Goal: Task Accomplishment & Management: Use online tool/utility

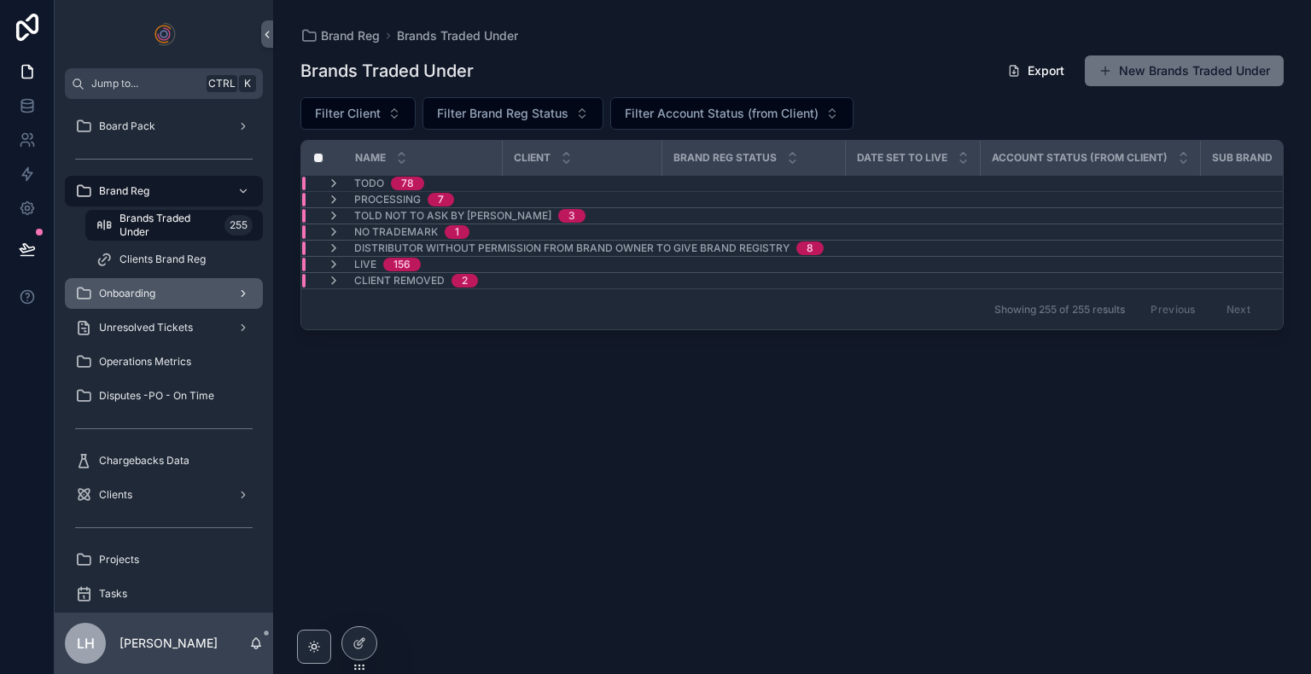
click at [164, 283] on div "Onboarding" at bounding box center [164, 293] width 178 height 27
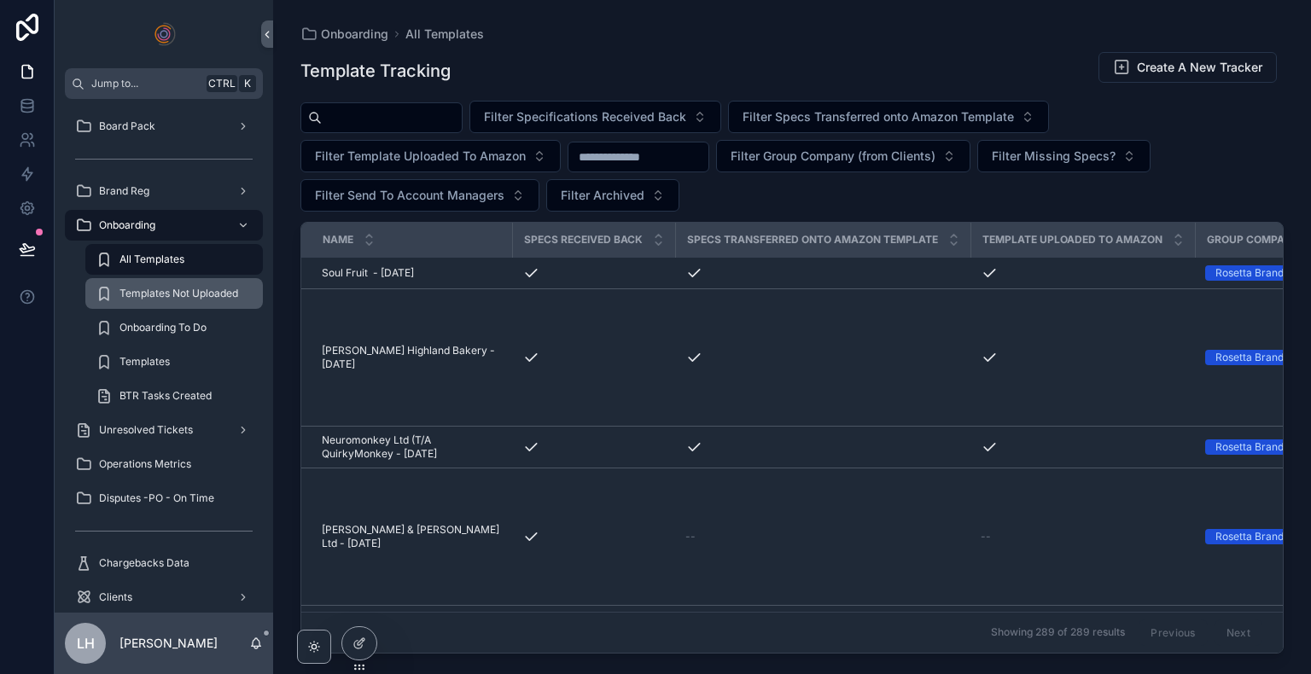
click at [172, 299] on span "Templates Not Uploaded" at bounding box center [179, 294] width 119 height 14
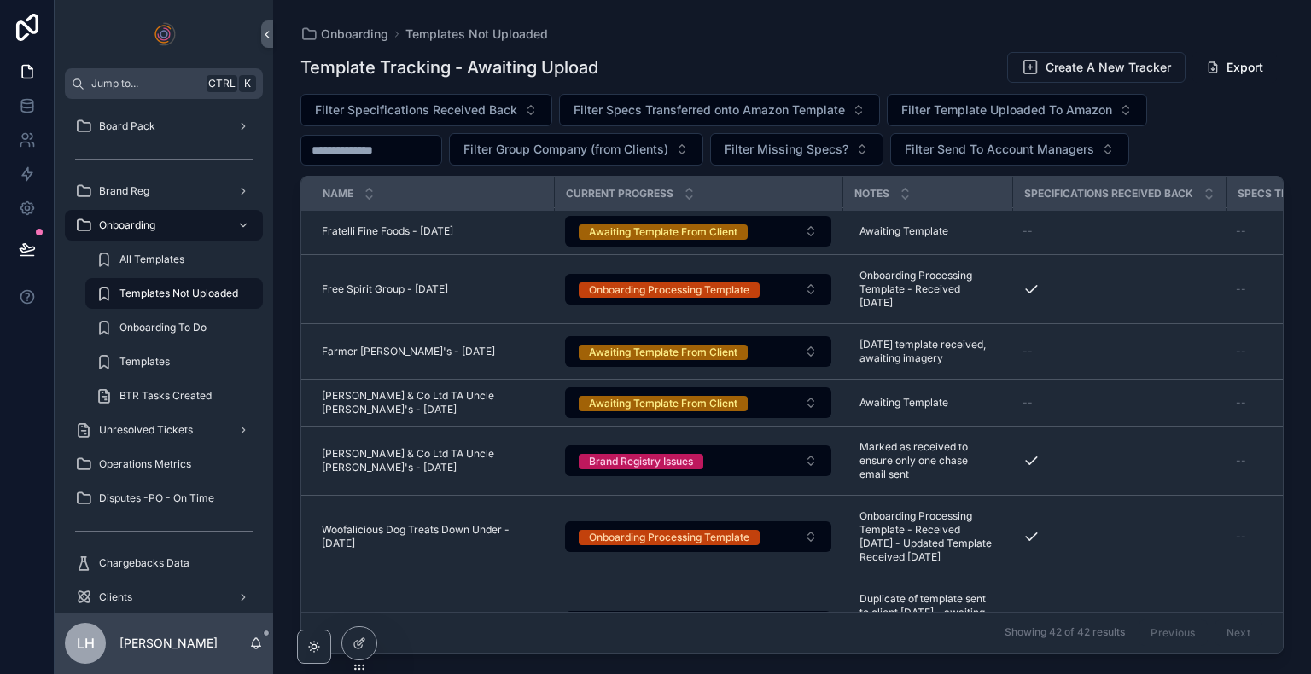
scroll to position [2525, 0]
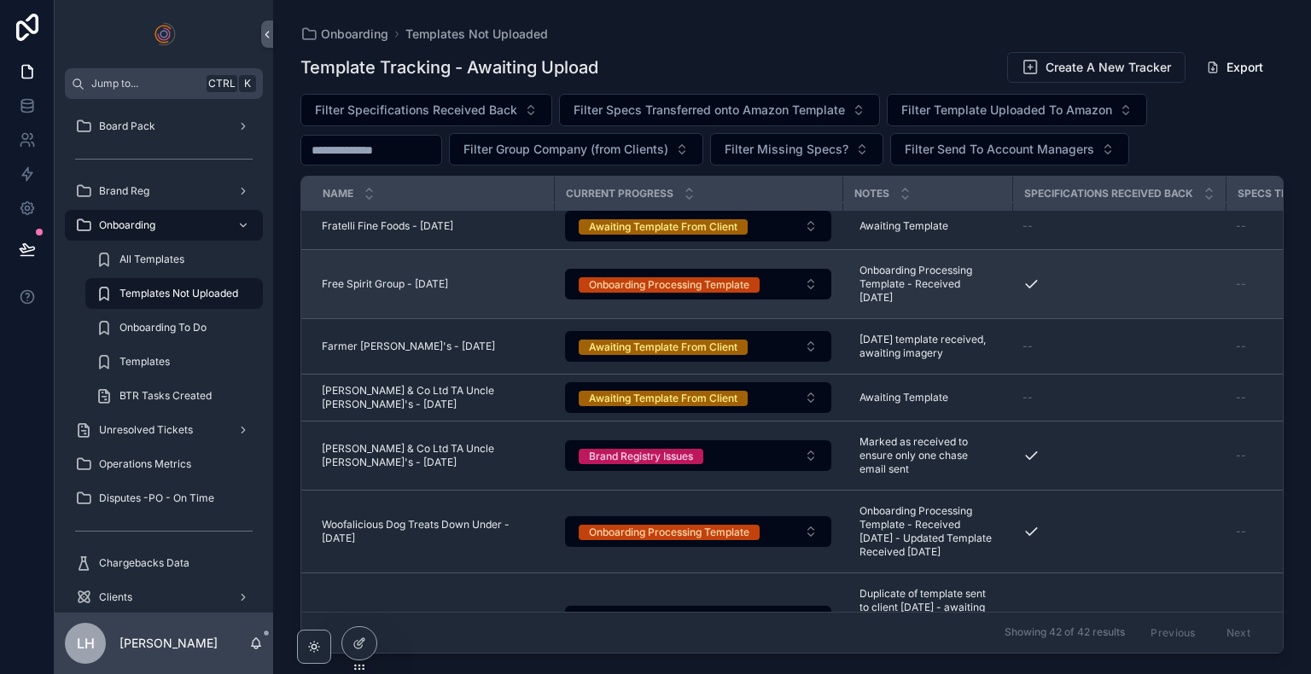
click at [1093, 293] on div "scrollable content" at bounding box center [1119, 284] width 193 height 17
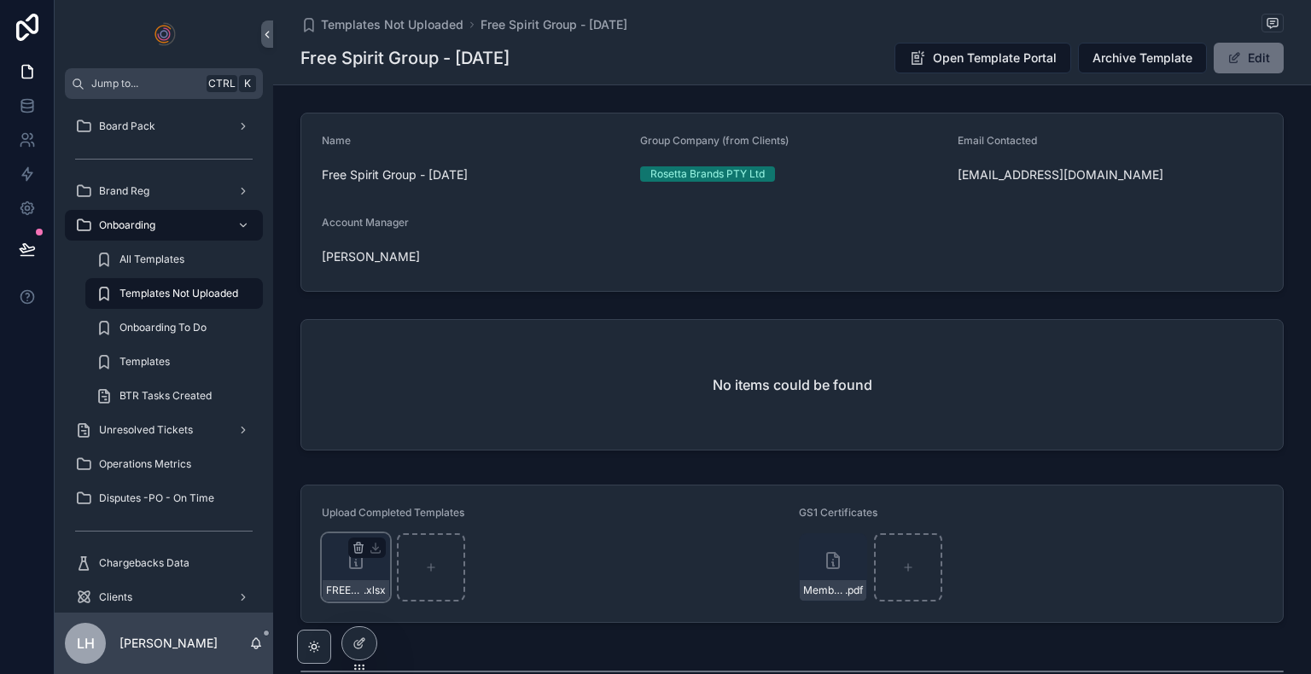
click at [361, 578] on div "FREE-SPIRIT-MegaOmega--Template---Grocery .xlsx" at bounding box center [356, 568] width 68 height 68
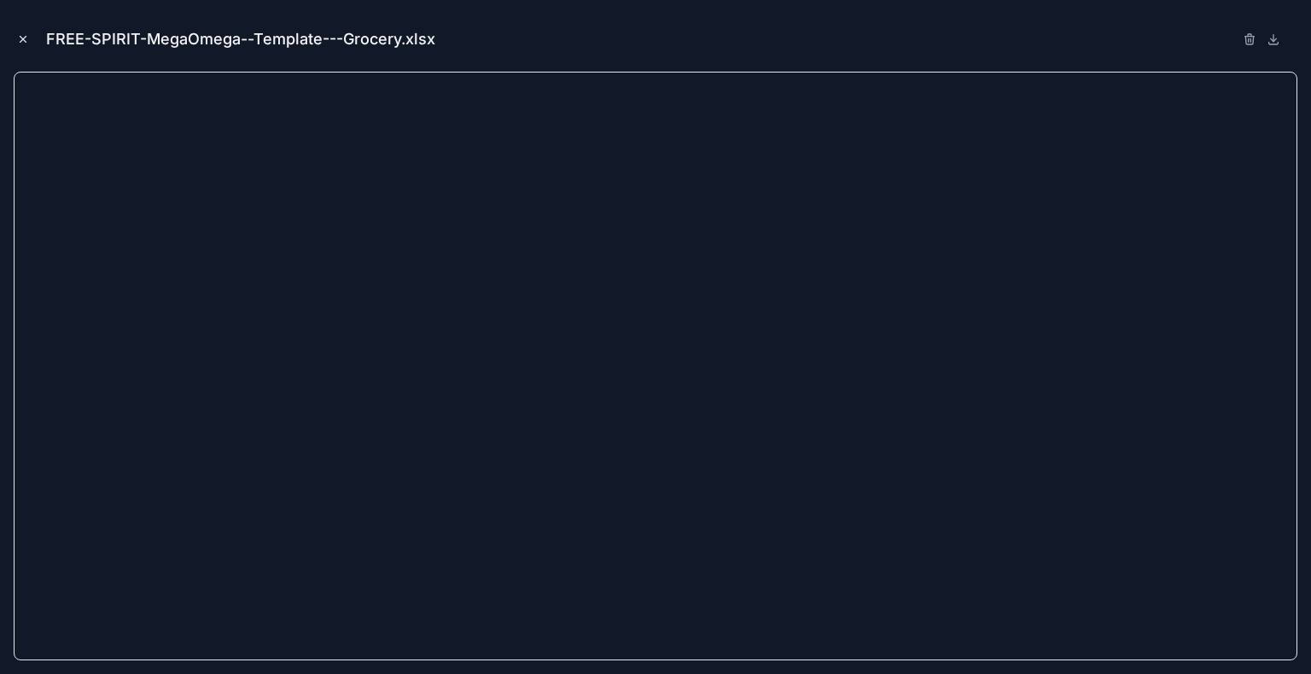
click at [21, 42] on icon "Close modal" at bounding box center [23, 39] width 12 height 12
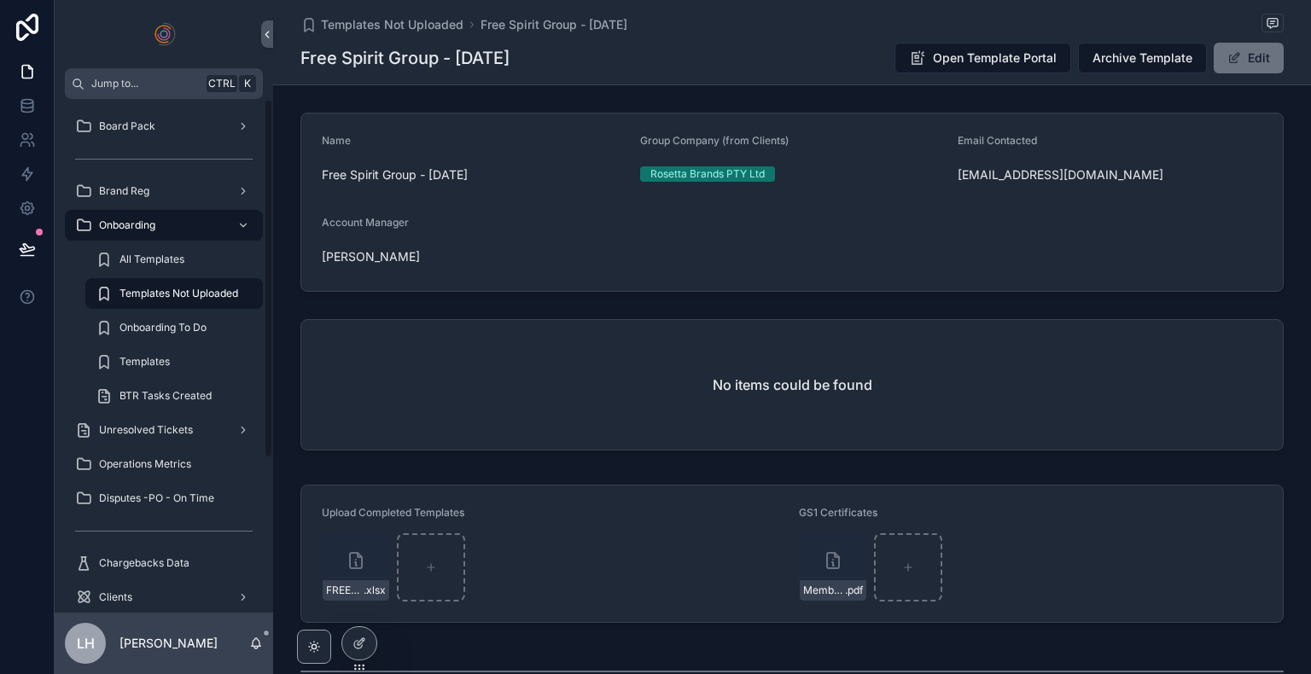
click at [186, 295] on span "Templates Not Uploaded" at bounding box center [179, 294] width 119 height 14
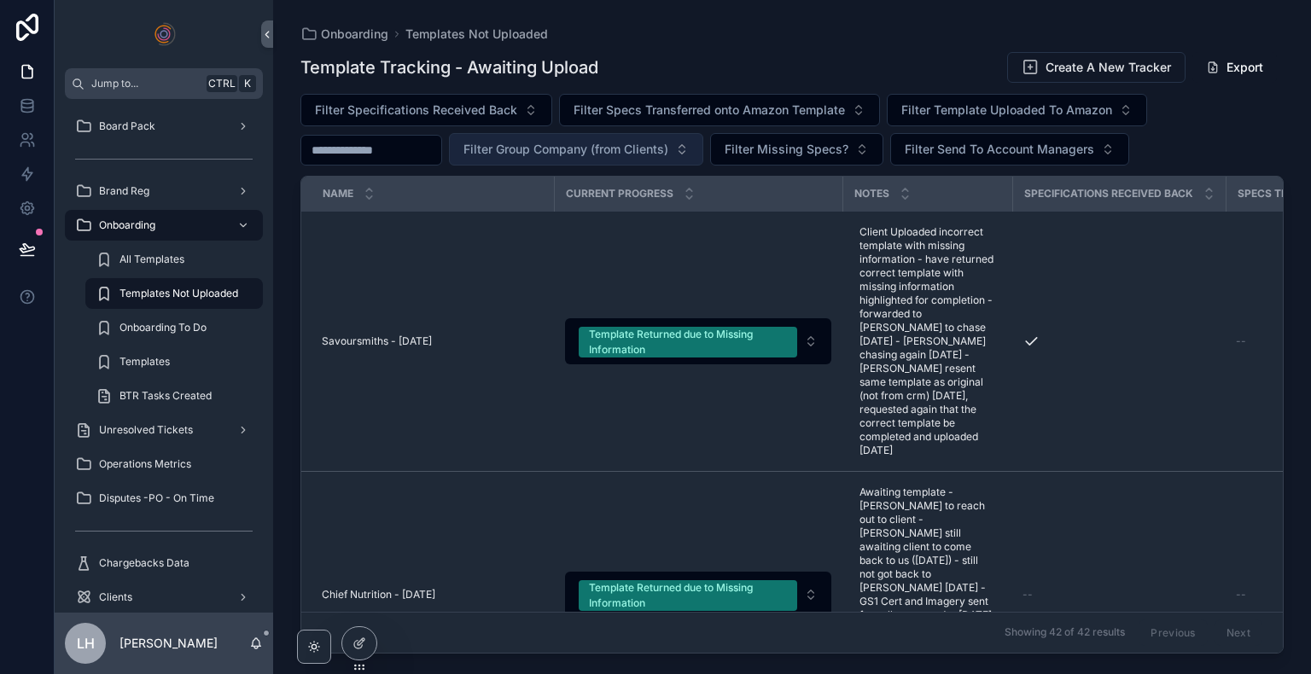
click at [600, 146] on span "Filter Group Company (from Clients)" at bounding box center [566, 149] width 205 height 17
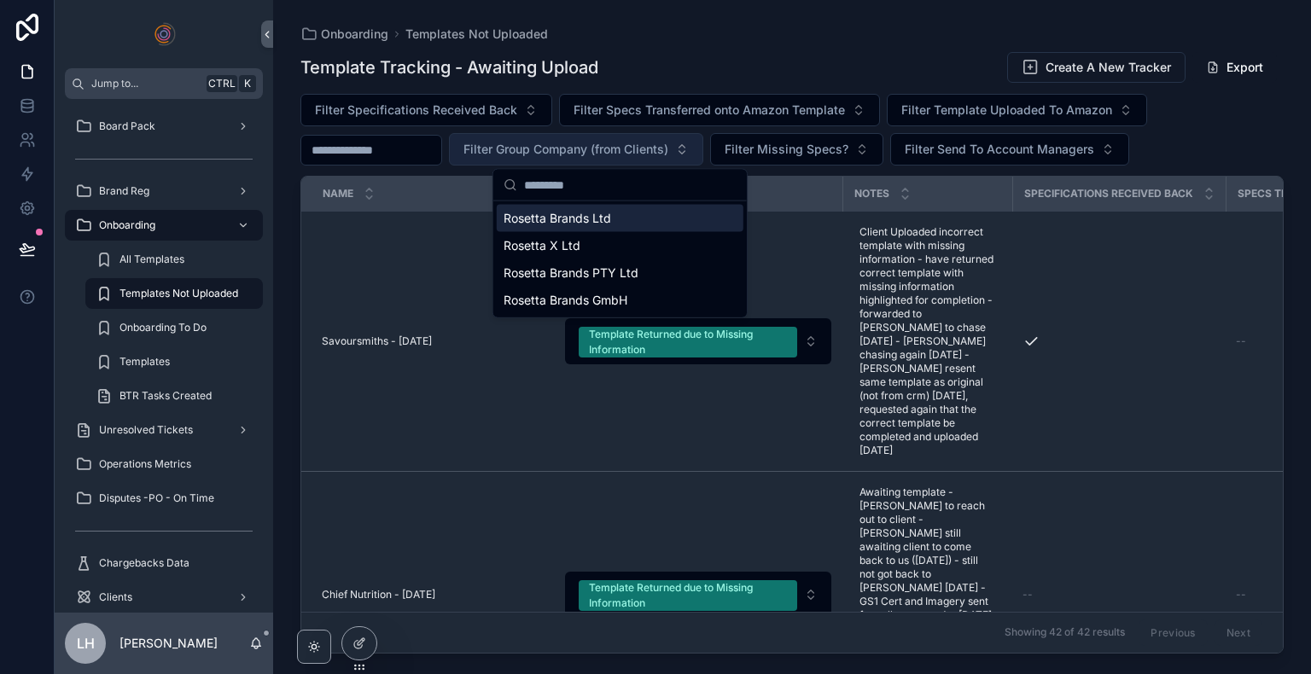
click at [600, 146] on span "Filter Group Company (from Clients)" at bounding box center [566, 149] width 205 height 17
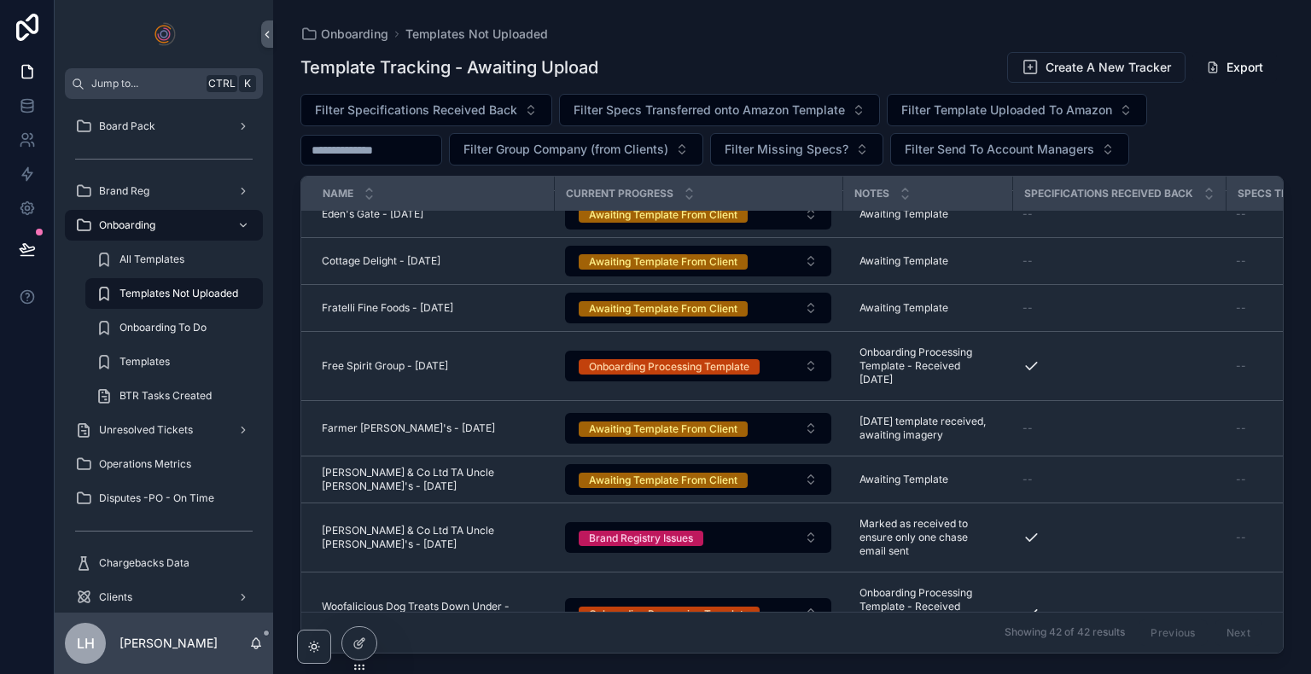
scroll to position [2458, 0]
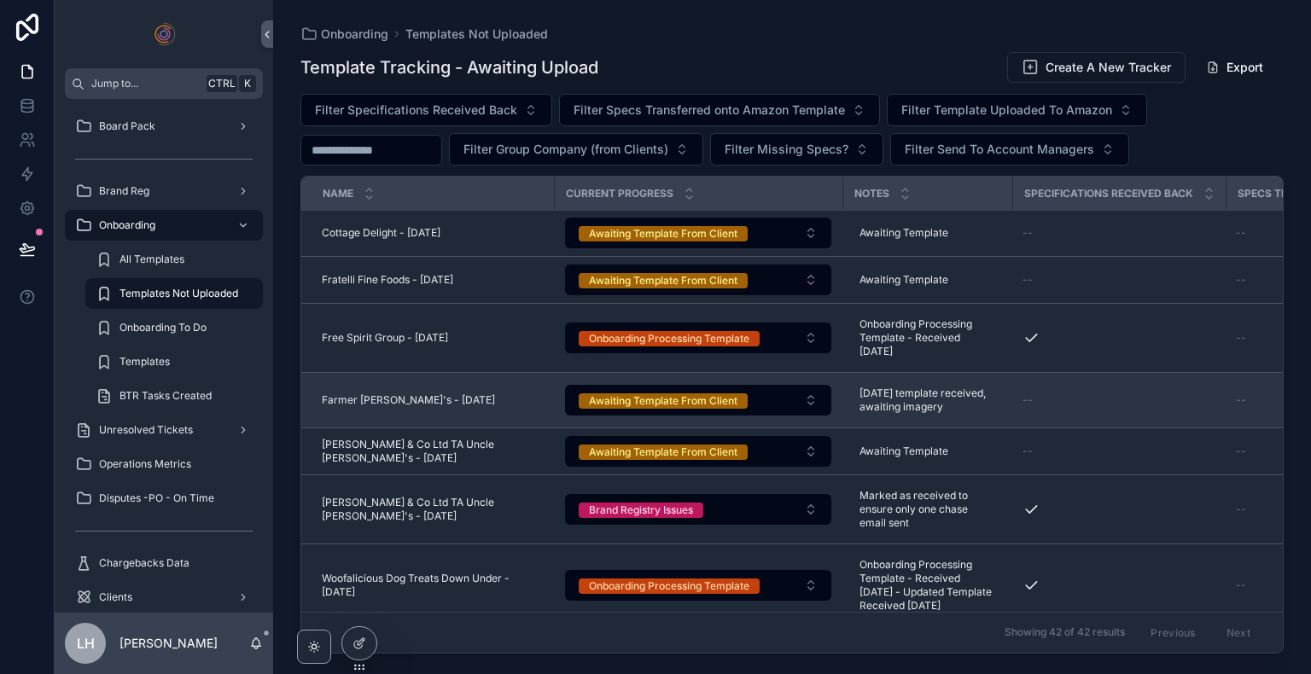
click at [511, 407] on div "Farmer [PERSON_NAME]'s - [DATE] Farmer [PERSON_NAME]'s - [DATE]" at bounding box center [433, 401] width 222 height 14
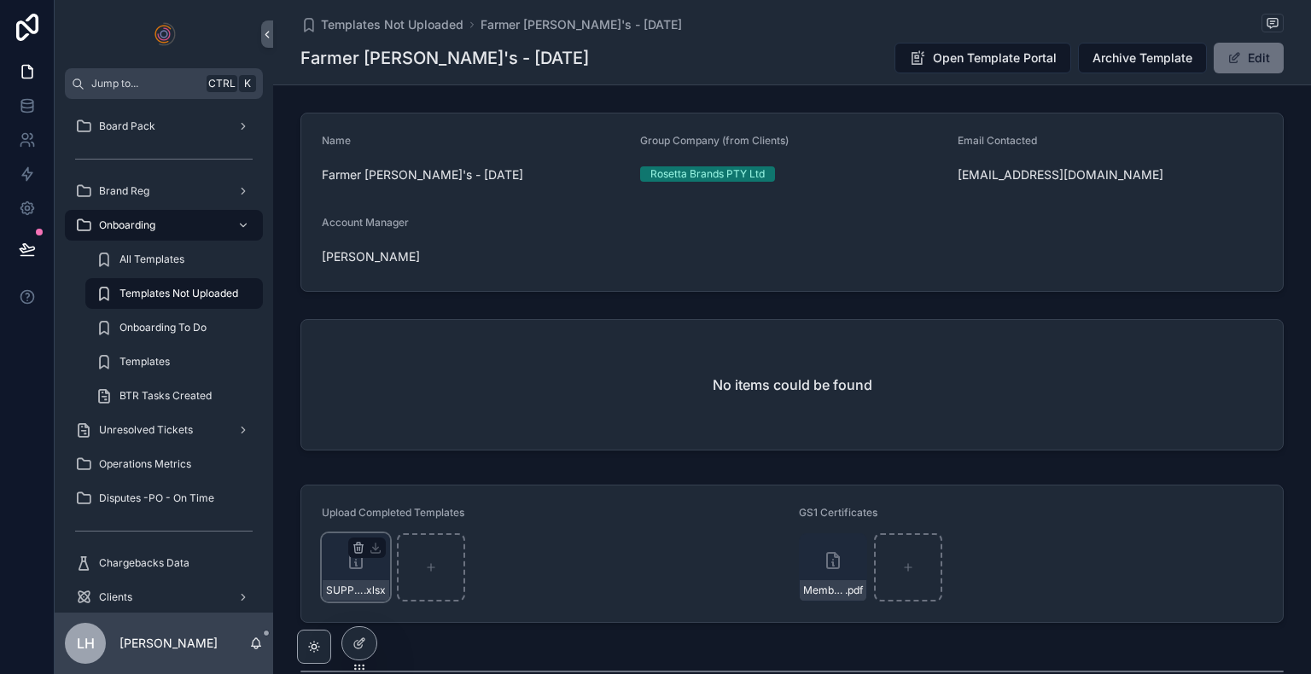
click at [355, 563] on icon "scrollable content" at bounding box center [356, 564] width 2 height 3
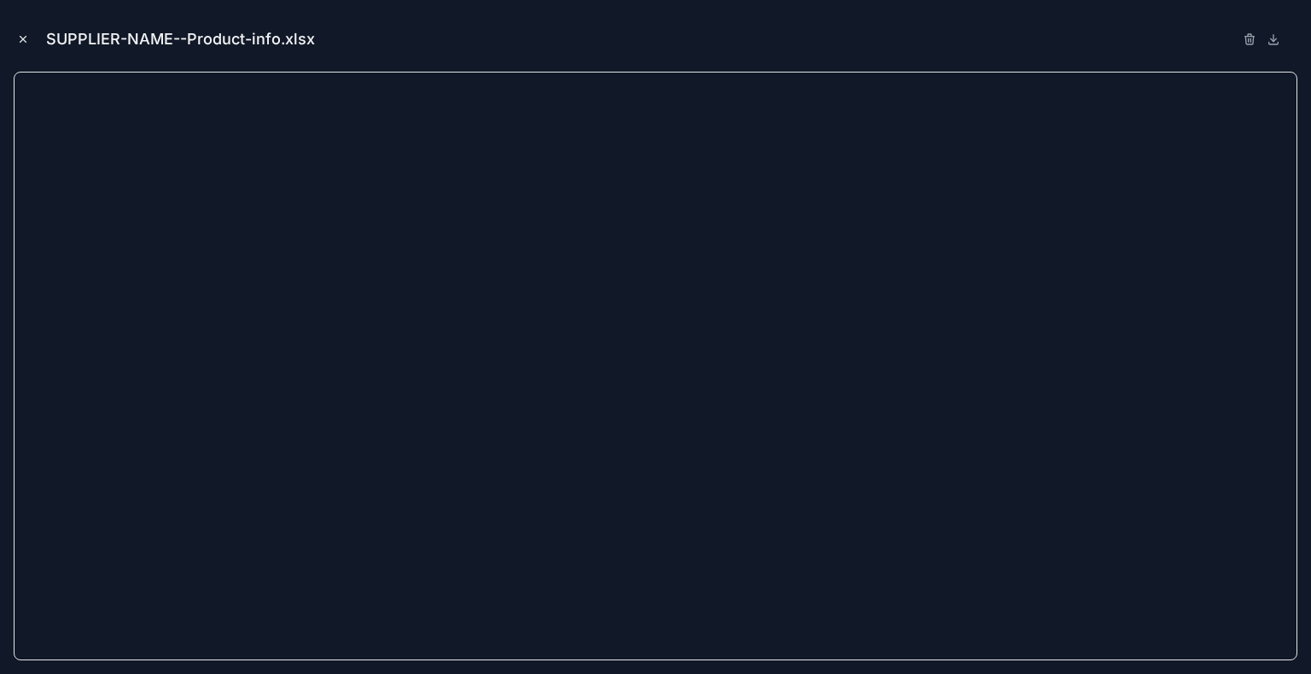
click at [23, 40] on icon "Close modal" at bounding box center [23, 39] width 12 height 12
